Goal: Task Accomplishment & Management: Complete application form

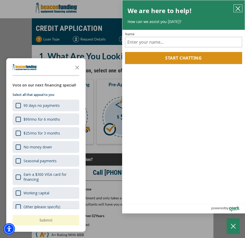
click at [241, 9] on button "close chatbox" at bounding box center [238, 8] width 8 height 7
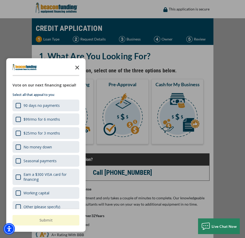
click at [78, 66] on icon "Close the survey" at bounding box center [77, 67] width 10 height 10
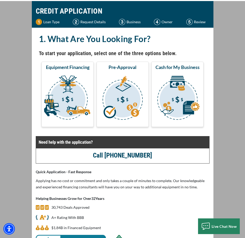
scroll to position [26, 0]
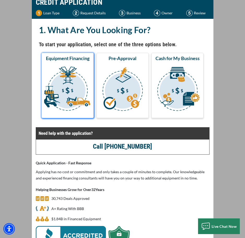
click at [57, 84] on img "submit" at bounding box center [68, 89] width 50 height 52
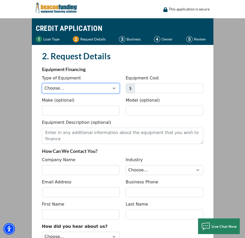
click at [86, 90] on select "Choose... Backhoe Boom/Bucket Truck Chipper Commercial Mower Crane DTG/DTF Prin…" at bounding box center [81, 88] width 78 height 10
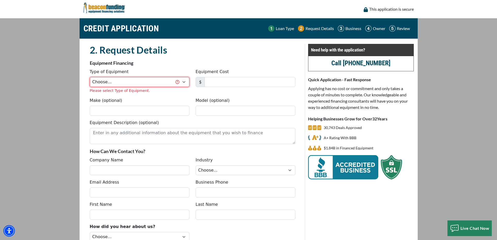
drag, startPoint x: 187, startPoint y: 82, endPoint x: 183, endPoint y: 87, distance: 6.5
click at [187, 82] on select "Choose... Backhoe Boom/Bucket Truck Chipper Commercial Mower Crane DTG/DTF Prin…" at bounding box center [140, 82] width 100 height 10
select select "9"
click at [90, 77] on select "Choose... Backhoe Boom/Bucket Truck Chipper Commercial Mower Crane DTG/DTF Prin…" at bounding box center [140, 82] width 100 height 10
click at [216, 80] on input "Equipment Cost" at bounding box center [250, 82] width 91 height 10
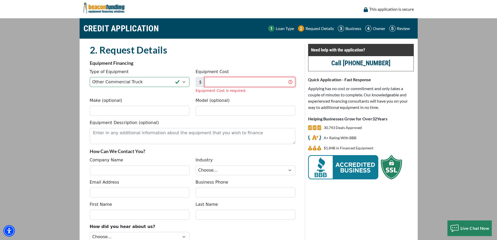
click at [224, 84] on input "Equipment Cost" at bounding box center [250, 82] width 91 height 10
type input "3"
type input "33,942"
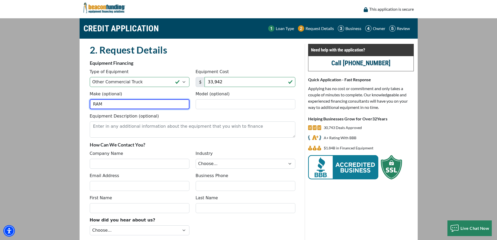
type input "RAM"
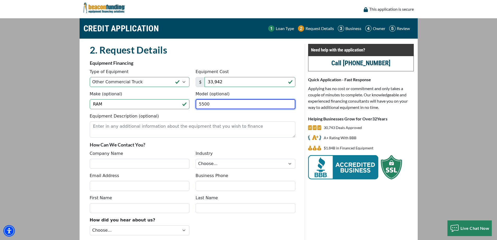
type input "5500"
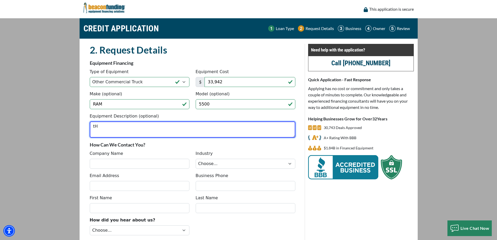
type textarea "t"
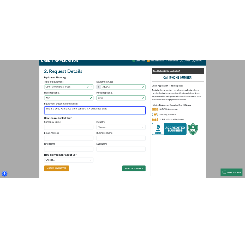
scroll to position [43, 0]
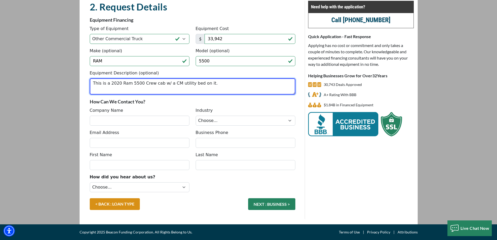
type textarea "This is a 2020 Ram 5500 Crew cab w/ a CM utility bed on it."
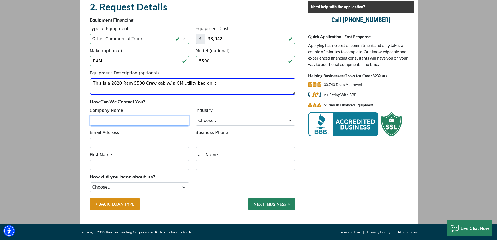
click at [116, 121] on input "Company Name" at bounding box center [140, 121] width 100 height 10
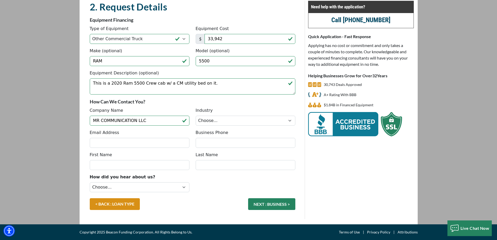
drag, startPoint x: 284, startPoint y: 100, endPoint x: 278, endPoint y: 100, distance: 5.7
click at [245, 100] on p "How Can We Contact You?" at bounding box center [193, 101] width 206 height 6
click at [149, 119] on input "MR COMMUNICATION LLC" at bounding box center [140, 121] width 100 height 10
click at [136, 120] on input "MR COMMUNICATION LLC" at bounding box center [140, 121] width 100 height 10
type input "MR COMMUNICATIONS LLC"
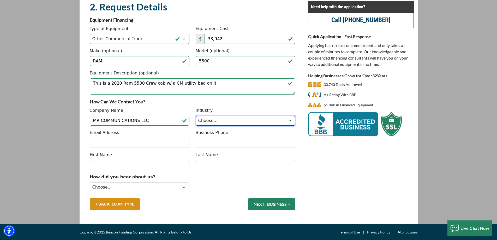
click at [245, 122] on select "Choose... Towing Landscape/Hardscape Decorated Apparel Septic Light Constructio…" at bounding box center [246, 121] width 100 height 10
select select "5"
click at [196, 116] on select "Choose... Towing Landscape/Hardscape Decorated Apparel Septic Light Constructio…" at bounding box center [246, 121] width 100 height 10
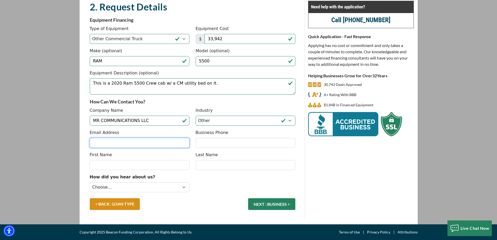
click at [151, 144] on input "Email Address" at bounding box center [140, 143] width 100 height 10
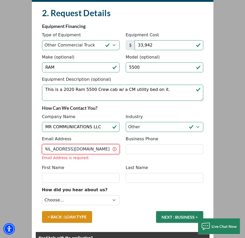
scroll to position [0, 21]
type input "MRCOMMUNICATIONSLLC2801@GMAIL.COM"
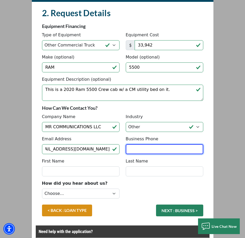
scroll to position [0, 0]
type input "[PHONE_NUMBER]"
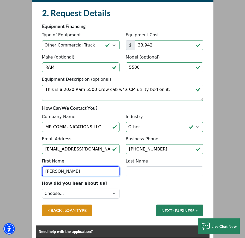
type input "MARVIN"
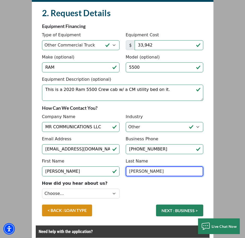
type input "CALLES"
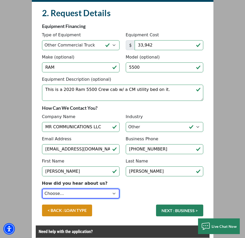
click at [104, 190] on select "Choose... Internet Search Vendor Referral Word of Mouth Client Referral Email E…" at bounding box center [81, 193] width 78 height 10
select select "9"
click at [42, 188] on select "Choose... Internet Search Vendor Referral Word of Mouth Client Referral Email E…" at bounding box center [81, 193] width 78 height 10
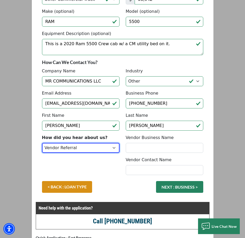
scroll to position [174, 0]
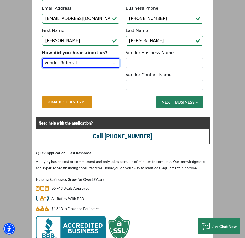
click at [114, 63] on select "Choose... Internet Search Vendor Referral Word of Mouth Client Referral Email E…" at bounding box center [81, 63] width 78 height 10
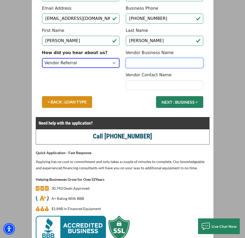
click at [155, 66] on input "Vendor Business Name" at bounding box center [165, 63] width 78 height 10
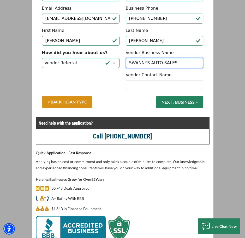
type input "SWANNYS AUTO SALES"
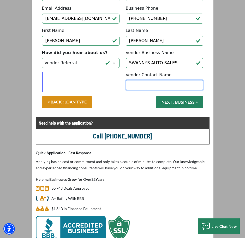
click at [134, 88] on input "Vendor Contact Name" at bounding box center [165, 85] width 78 height 10
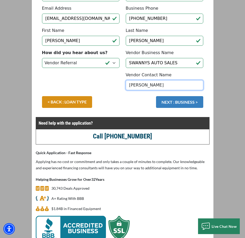
type input "EDWARD RAY"
click at [175, 103] on button "NEXT : BUSINESS >" at bounding box center [179, 102] width 47 height 12
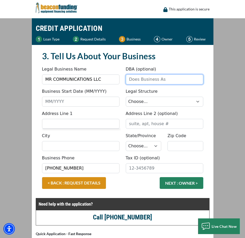
click at [145, 81] on input "DBA (optional)" at bounding box center [165, 79] width 78 height 10
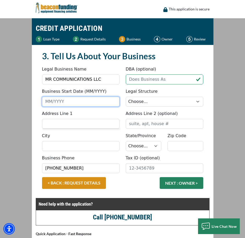
click at [74, 100] on input "Business Start Date (MM/YYYY)" at bounding box center [81, 102] width 78 height 10
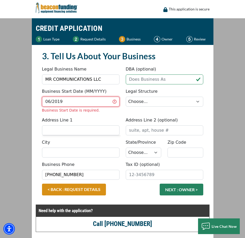
type input "06/2019"
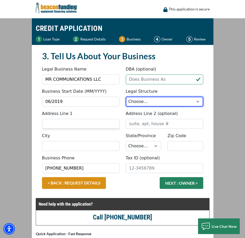
select select "2"
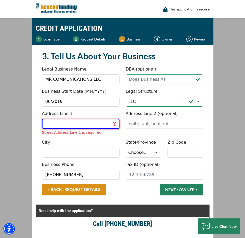
click at [70, 126] on input "Address Line 1" at bounding box center [81, 124] width 78 height 10
click at [65, 123] on input "Address Line 1" at bounding box center [81, 124] width 78 height 10
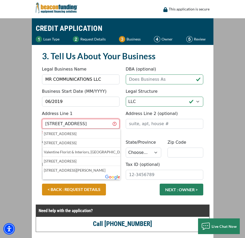
scroll to position [0, 17]
click at [69, 124] on input "3055 VALENTINE WAY FAYETVILLE NC 28303" at bounding box center [81, 124] width 78 height 10
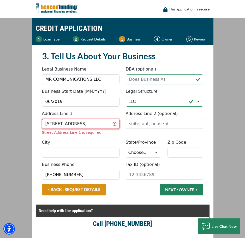
type input "3055 VALENTINE WAY 104 FAYETVILLE NC 28303"
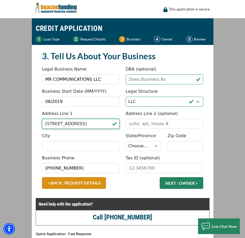
scroll to position [0, 0]
click at [101, 126] on input "3055 VALENTINE WAY 104 FAYETVILLE NC 28303" at bounding box center [81, 124] width 78 height 10
paste input "[STREET_ADDRESS][PERSON_NAME]"
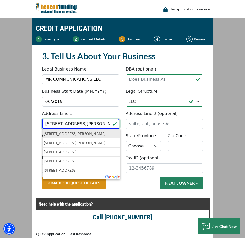
type input "[STREET_ADDRESS][PERSON_NAME]"
click at [97, 136] on p "3055 Valentina Way, Fayetteville, NC, USA" at bounding box center [81, 133] width 75 height 6
type input "[GEOGRAPHIC_DATA]"
select select "35"
type input "28303"
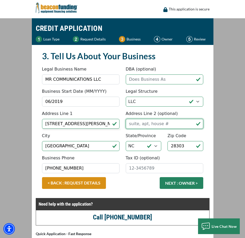
click at [135, 122] on input "Address Line 2 (optional)" at bounding box center [165, 124] width 78 height 10
type input "104"
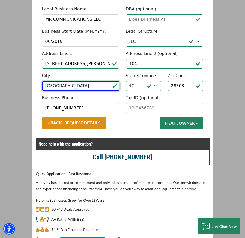
scroll to position [78, 0]
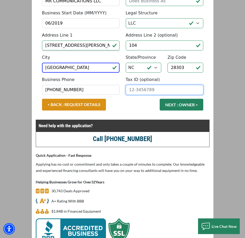
click at [144, 92] on input "Tax ID (optional)" at bounding box center [165, 90] width 78 height 10
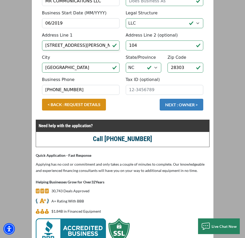
click at [180, 106] on button "NEXT : OWNER >" at bounding box center [182, 105] width 44 height 12
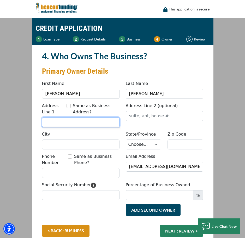
click at [63, 122] on input "Address Line 1" at bounding box center [81, 122] width 78 height 10
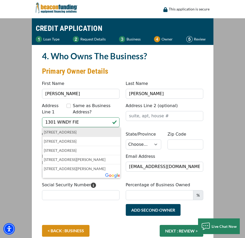
click at [66, 132] on p "[STREET_ADDRESS]" at bounding box center [81, 132] width 75 height 6
type input "[GEOGRAPHIC_DATA]"
type input "Knightdale"
select select "35"
type input "27545"
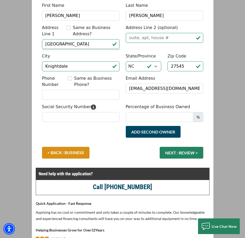
scroll to position [78, 0]
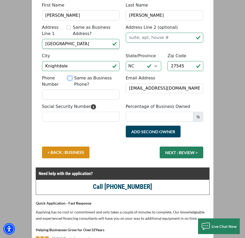
click at [71, 78] on input "Same as Business Phone?" at bounding box center [70, 78] width 4 height 4
checkbox input "true"
type input "[PHONE_NUMBER]"
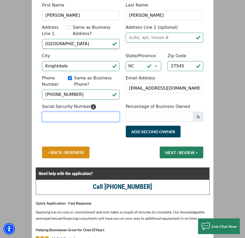
click at [74, 115] on input "Social Security Number" at bounding box center [81, 117] width 78 height 10
type input "333-88-8550"
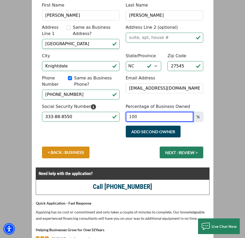
type input "100"
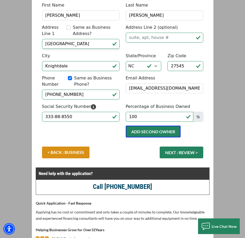
click at [145, 134] on button "Add Second Owner" at bounding box center [153, 132] width 55 height 12
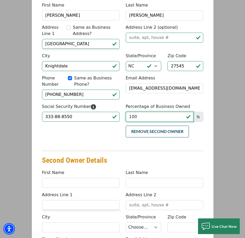
click at [146, 117] on input "100" at bounding box center [160, 117] width 68 height 10
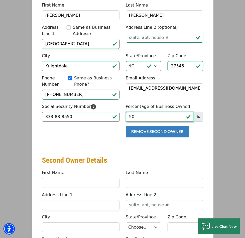
type input "50"
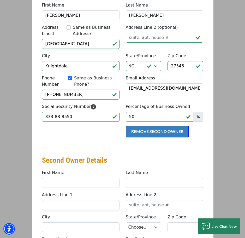
click at [139, 132] on button "Remove Second Owner" at bounding box center [157, 132] width 63 height 12
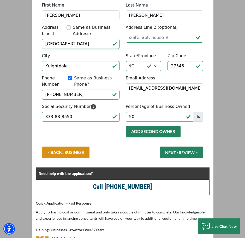
click at [148, 127] on button "Add Second Owner" at bounding box center [153, 132] width 55 height 12
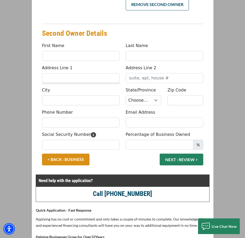
scroll to position [209, 0]
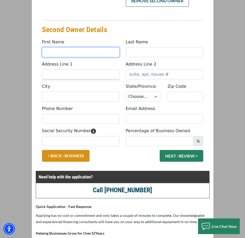
click at [79, 51] on input "First Name" at bounding box center [81, 52] width 78 height 10
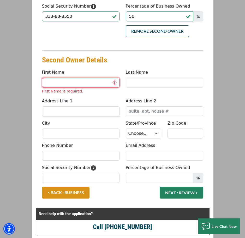
scroll to position [104, 0]
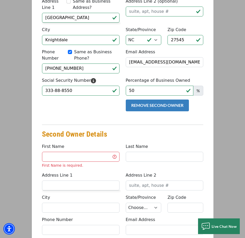
click at [156, 107] on button "Remove Second Owner" at bounding box center [157, 105] width 63 height 12
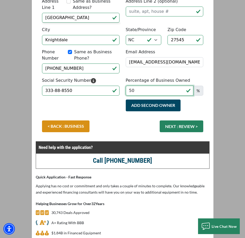
click at [147, 90] on input "50" at bounding box center [160, 91] width 68 height 10
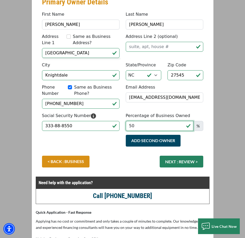
scroll to position [78, 0]
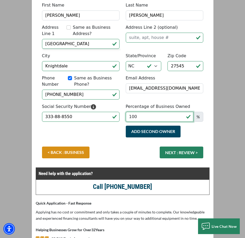
type input "100"
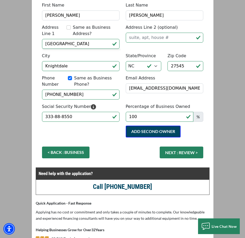
click at [58, 153] on link "< BACK : BUSINESS" at bounding box center [65, 152] width 47 height 12
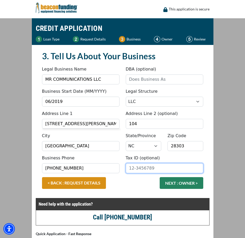
click at [143, 168] on input "Tax ID (optional)" at bounding box center [165, 168] width 78 height 10
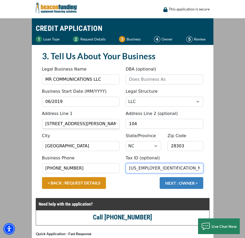
type input "84-2216218"
click at [181, 182] on button "NEXT : OWNER >" at bounding box center [182, 183] width 44 height 12
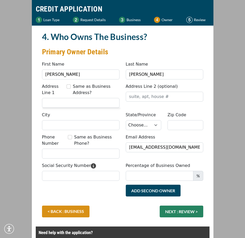
scroll to position [52, 0]
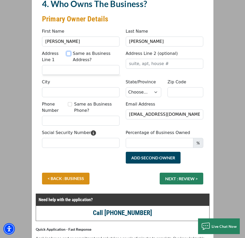
drag, startPoint x: 70, startPoint y: 53, endPoint x: 93, endPoint y: 47, distance: 23.7
click at [93, 47] on fieldset "4. Who Owns The Business? Primary Owner Details Something went wrong, please tr…" at bounding box center [123, 95] width 168 height 195
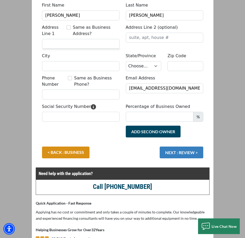
click at [185, 154] on button "NEXT : REVIEW >" at bounding box center [182, 152] width 44 height 12
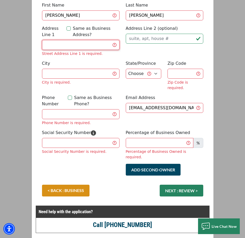
click at [81, 46] on input "Address Line 1" at bounding box center [81, 45] width 78 height 10
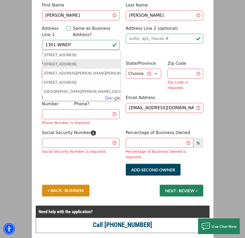
click at [87, 61] on p "1301 Windy Field Circle, Knightdale, NC, USA" at bounding box center [81, 64] width 75 height 6
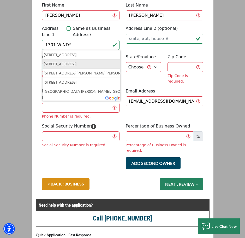
type input "[GEOGRAPHIC_DATA]"
type input "Knightdale"
select select "35"
type input "27545"
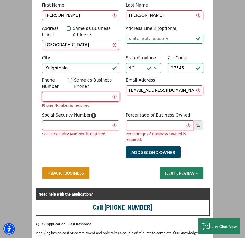
click at [84, 97] on input "Phone Number" at bounding box center [81, 97] width 78 height 10
type input "(347) 323-7134"
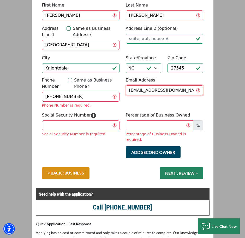
scroll to position [0, 0]
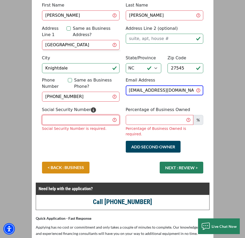
click at [78, 120] on input "Social Security Number" at bounding box center [81, 120] width 78 height 10
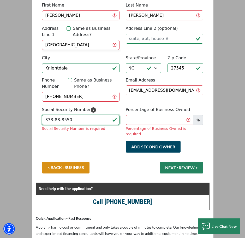
type input "333-88-8550"
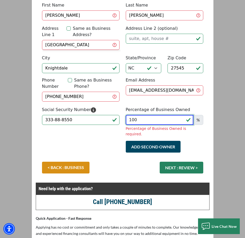
type input "100"
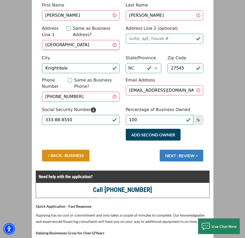
click at [195, 155] on button "NEXT : REVIEW >" at bounding box center [182, 156] width 44 height 12
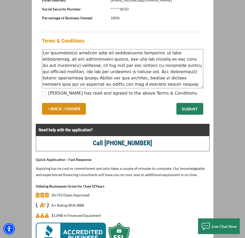
scroll to position [261, 0]
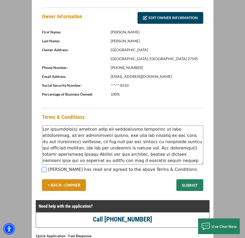
click at [44, 169] on input "[PERSON_NAME] has read and agreed to the above Terms & Conditions." at bounding box center [44, 169] width 4 height 4
checkbox input "true"
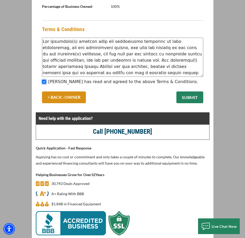
scroll to position [372, 0]
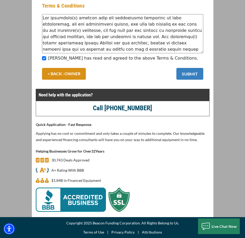
click at [188, 71] on button "SUBMIT" at bounding box center [189, 74] width 27 height 12
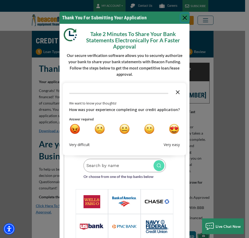
click at [177, 91] on icon "Close the survey" at bounding box center [178, 91] width 10 height 10
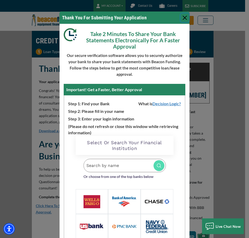
click at [182, 18] on button "Close" at bounding box center [185, 18] width 8 height 8
